Goal: Communication & Community: Ask a question

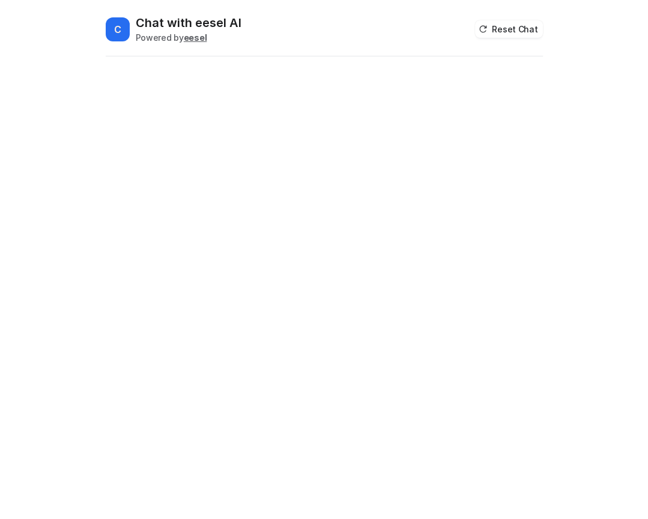
click at [324, 259] on div "C Chat with eesel AI Powered by eesel Reset Chat" at bounding box center [324, 266] width 456 height 505
click at [510, 29] on button "Reset Chat" at bounding box center [508, 28] width 67 height 17
click at [172, 29] on h2 "Chat with eesel AI" at bounding box center [189, 22] width 106 height 17
click at [495, 34] on button "Reset Chat" at bounding box center [508, 28] width 67 height 17
click at [506, 32] on button "Reset Chat" at bounding box center [508, 28] width 67 height 17
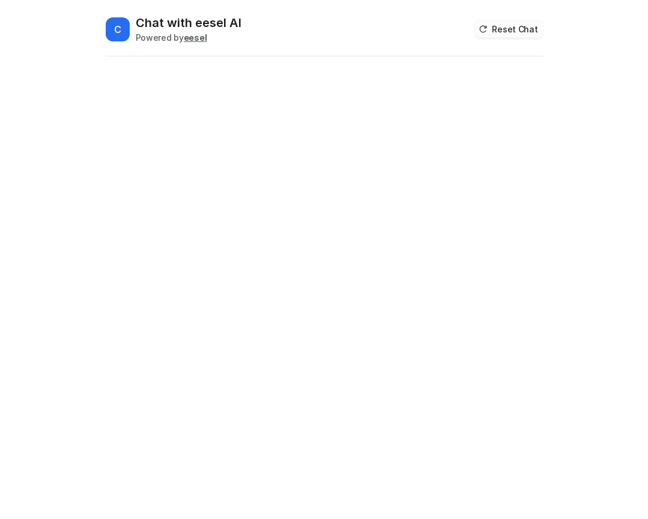
click at [506, 32] on button "Reset Chat" at bounding box center [508, 28] width 67 height 17
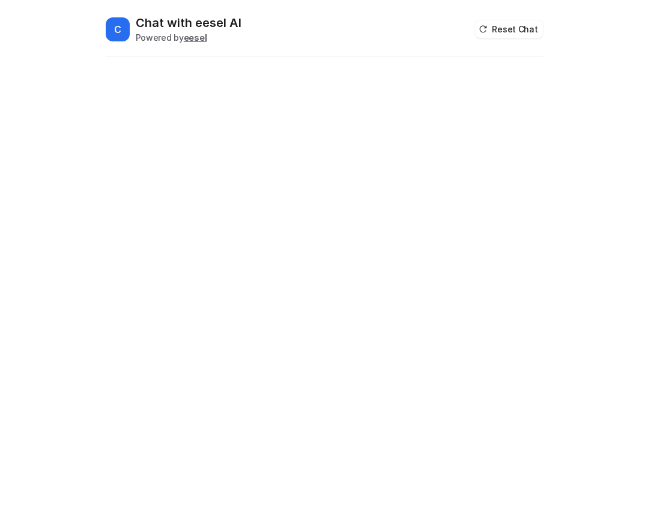
click at [405, 133] on div "C Chat with eesel AI Powered by eesel Reset Chat" at bounding box center [324, 266] width 456 height 505
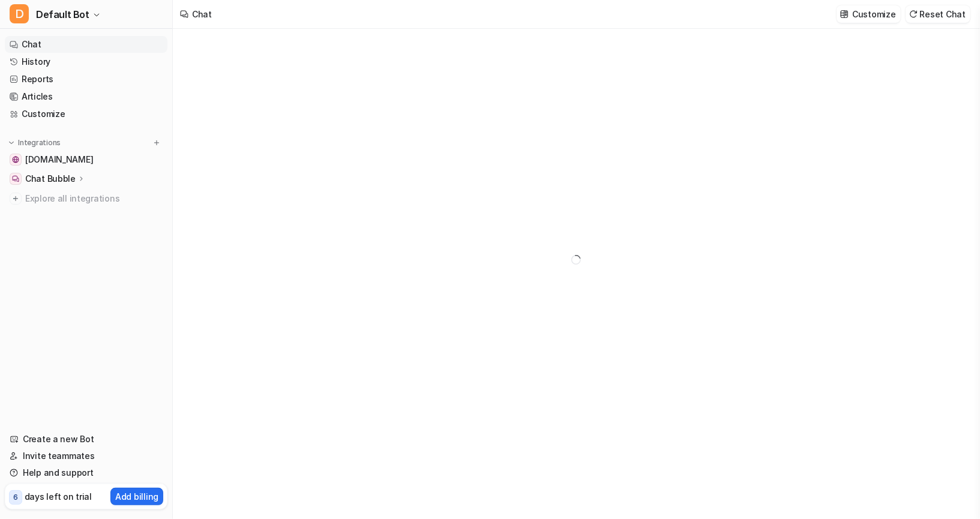
type textarea "**********"
click at [86, 44] on link "Chat" at bounding box center [86, 44] width 163 height 17
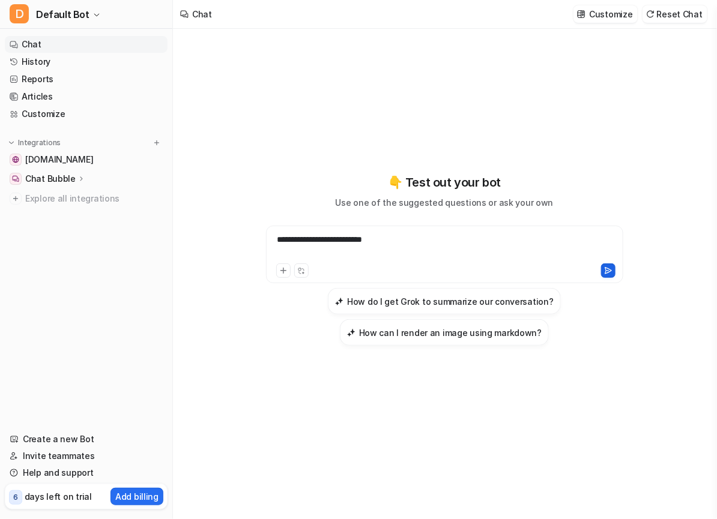
click at [608, 271] on icon at bounding box center [608, 271] width 7 height 6
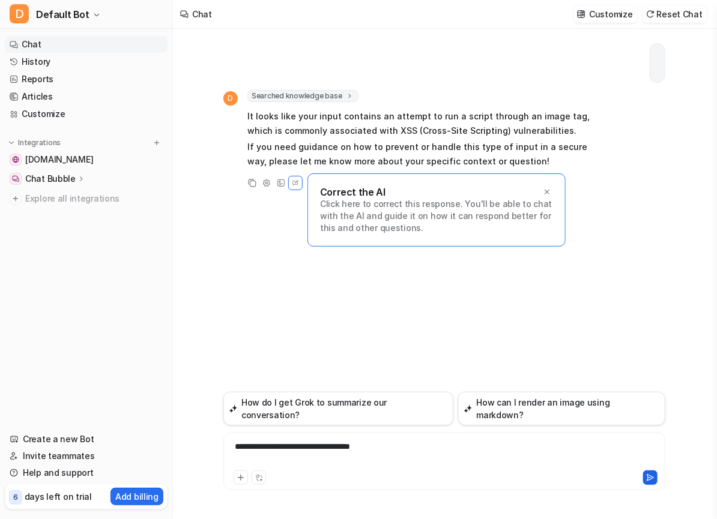
click at [650, 479] on icon at bounding box center [650, 478] width 7 height 6
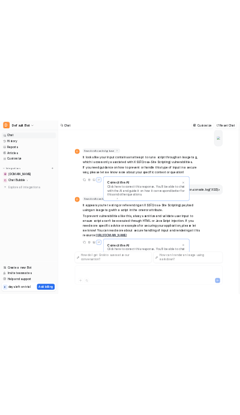
scroll to position [30, 0]
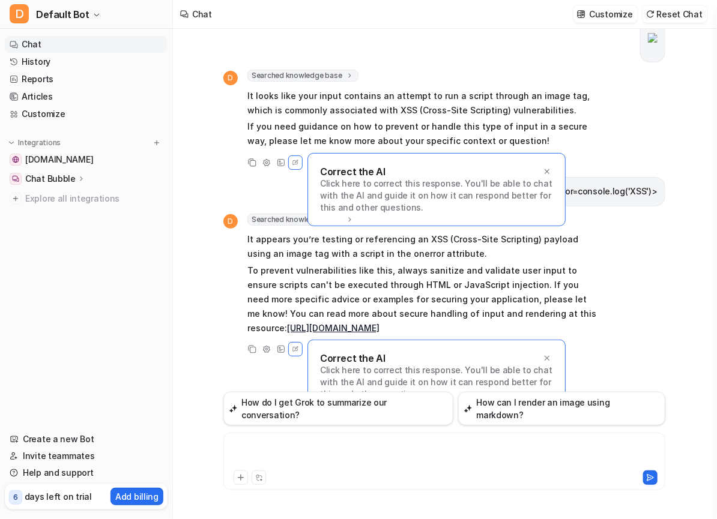
click at [588, 259] on span "It appears you’re testing or referencing an XSS (Cross-Site Scripting) payload …" at bounding box center [422, 284] width 351 height 107
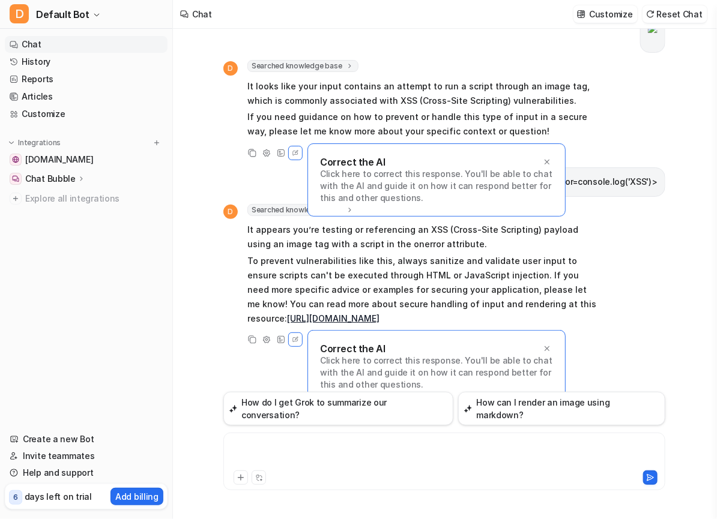
scroll to position [0, 0]
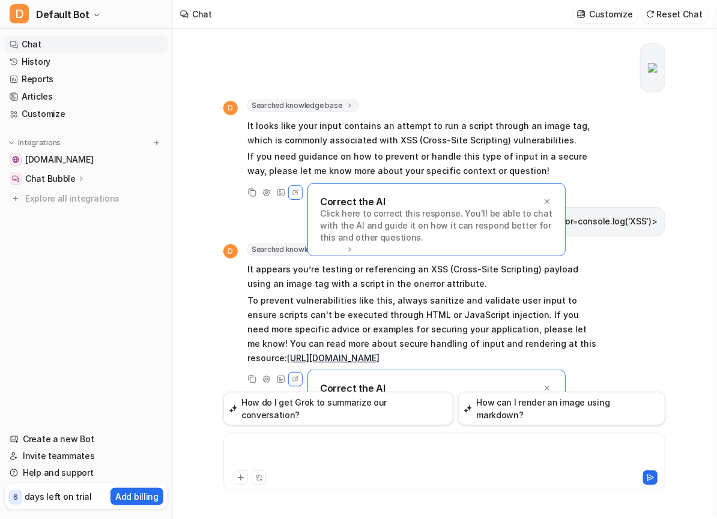
click at [592, 144] on p "It looks like your input contains an attempt to run a script through an image t…" at bounding box center [422, 133] width 351 height 29
click at [548, 198] on icon at bounding box center [547, 202] width 8 height 8
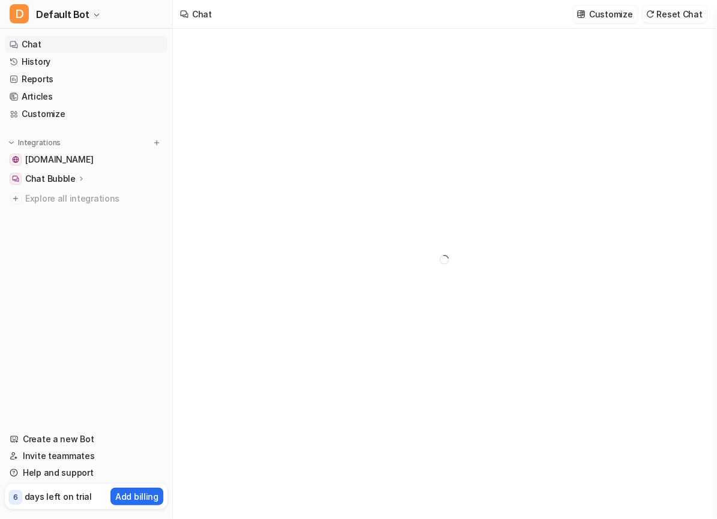
type textarea "**********"
